Goal: Task Accomplishment & Management: Manage account settings

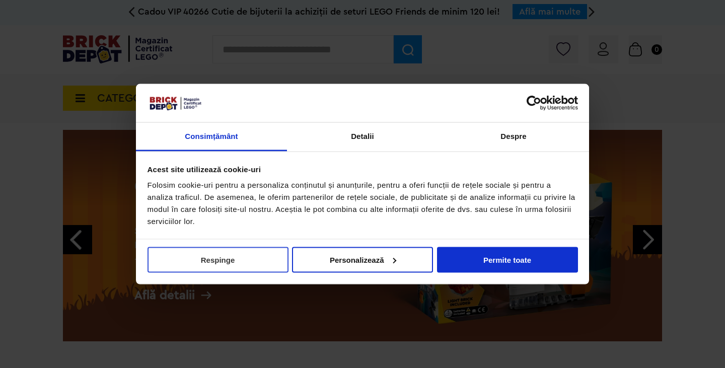
click at [252, 266] on button "Respinge" at bounding box center [217, 260] width 141 height 26
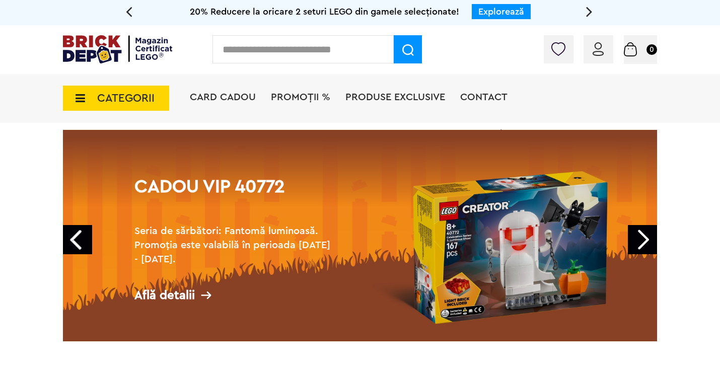
click at [596, 52] on img at bounding box center [597, 49] width 11 height 14
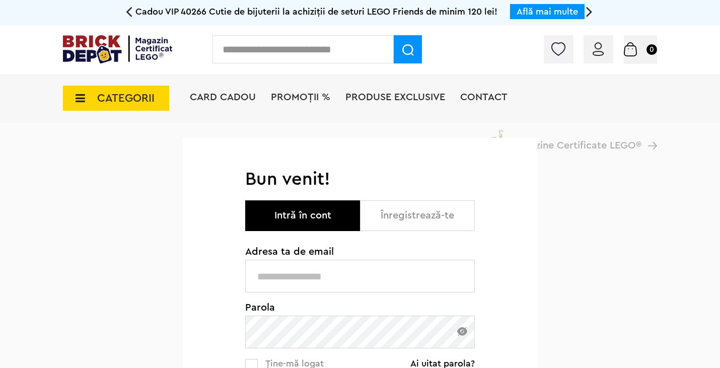
click at [303, 275] on input "text" at bounding box center [359, 276] width 229 height 33
type input "**********"
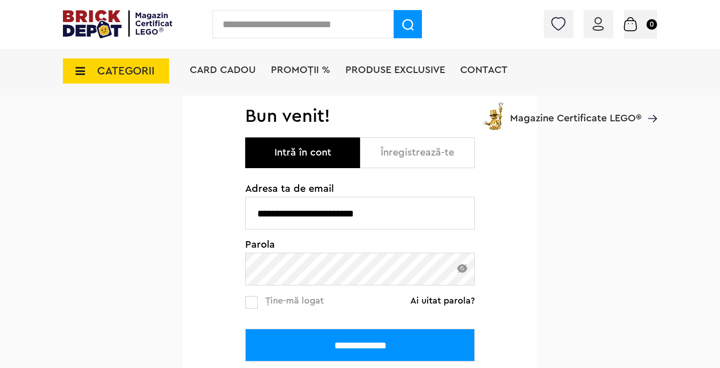
scroll to position [151, 0]
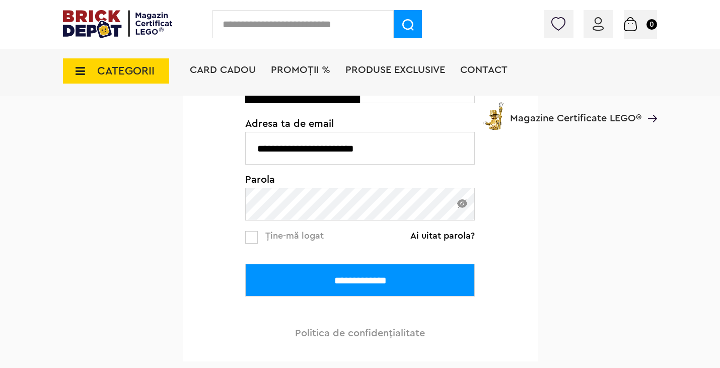
drag, startPoint x: 347, startPoint y: 279, endPoint x: 452, endPoint y: 283, distance: 104.8
click at [347, 279] on input "**********" at bounding box center [359, 280] width 229 height 33
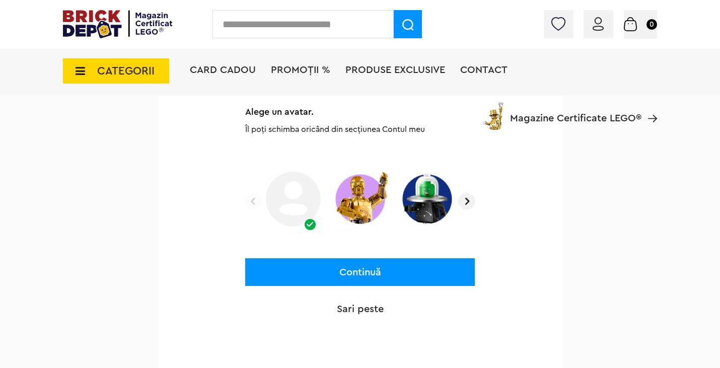
scroll to position [201, 0]
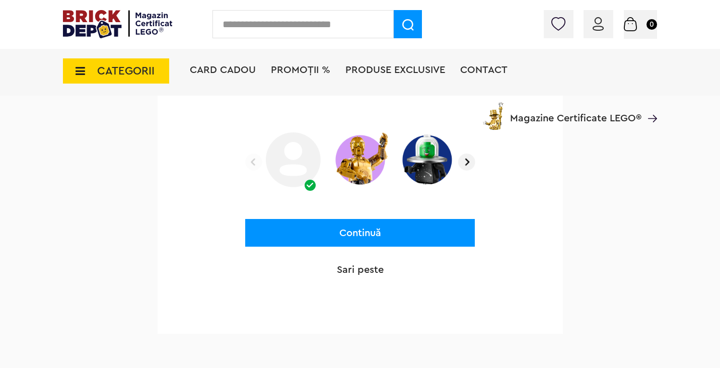
click at [369, 263] on p "Sari peste" at bounding box center [359, 270] width 229 height 14
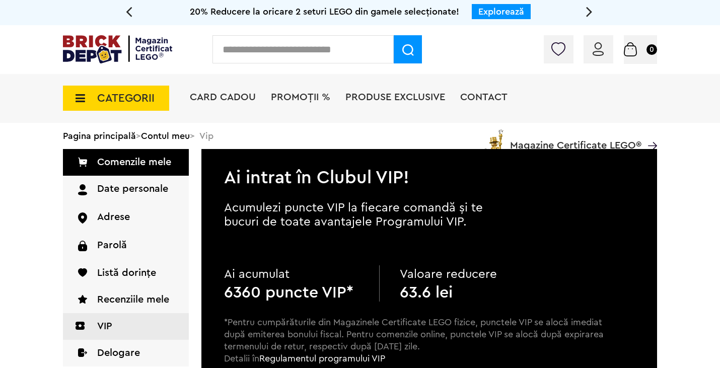
click at [116, 100] on span "CATEGORII" at bounding box center [125, 98] width 57 height 11
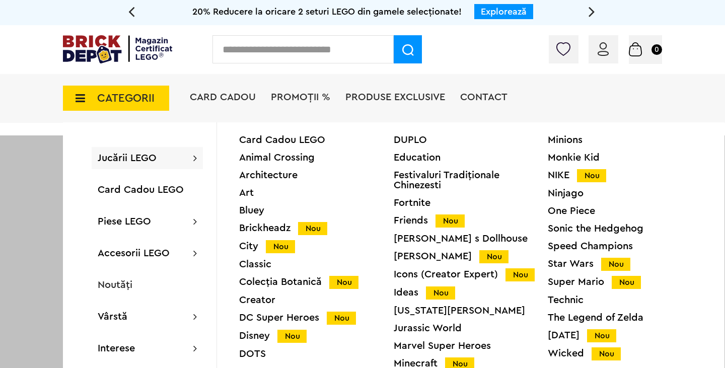
click at [116, 100] on span "CATEGORII" at bounding box center [125, 98] width 57 height 11
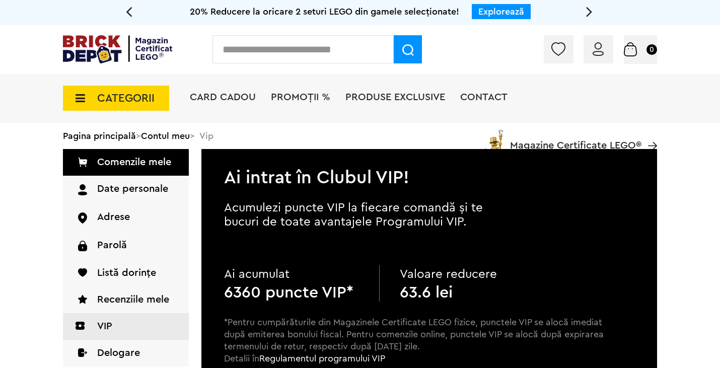
click at [116, 100] on span "CATEGORII" at bounding box center [125, 98] width 57 height 11
